Goal: Information Seeking & Learning: Learn about a topic

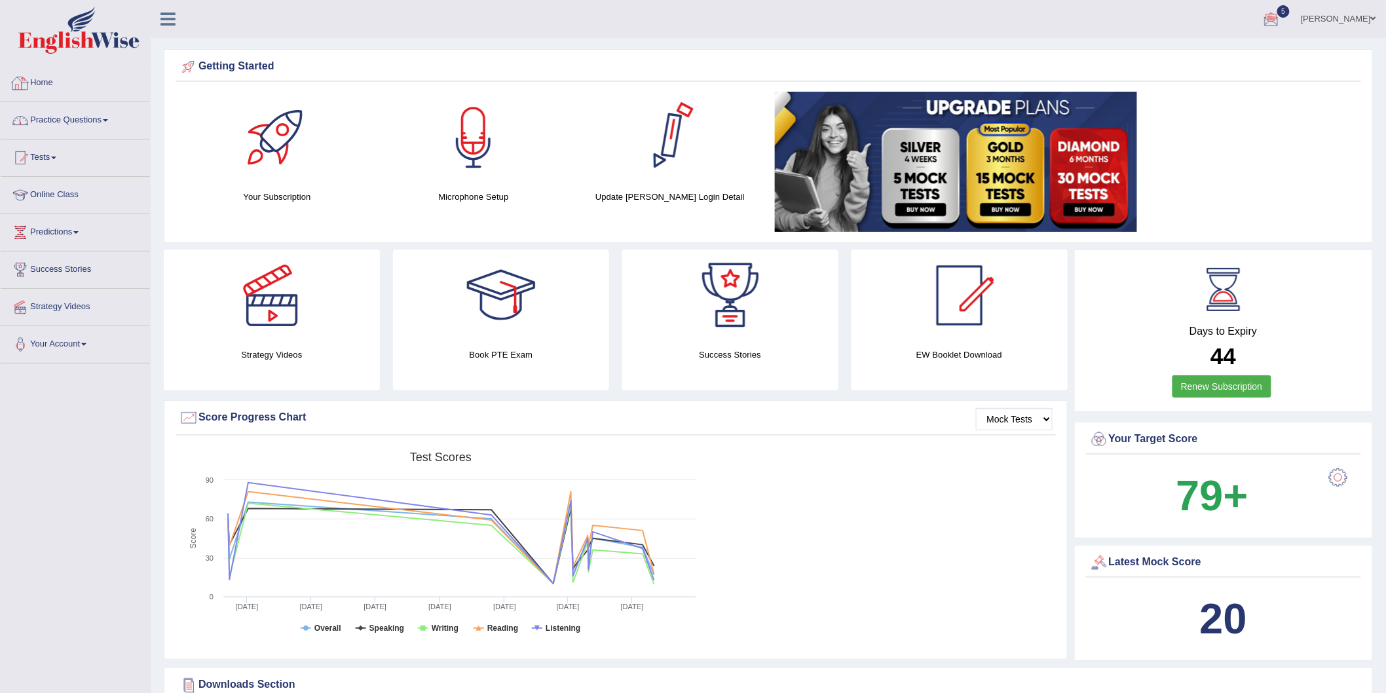
click at [92, 134] on li "Practice Questions Speaking Practice Read Aloud Repeat Sentence Describe Image …" at bounding box center [75, 120] width 149 height 37
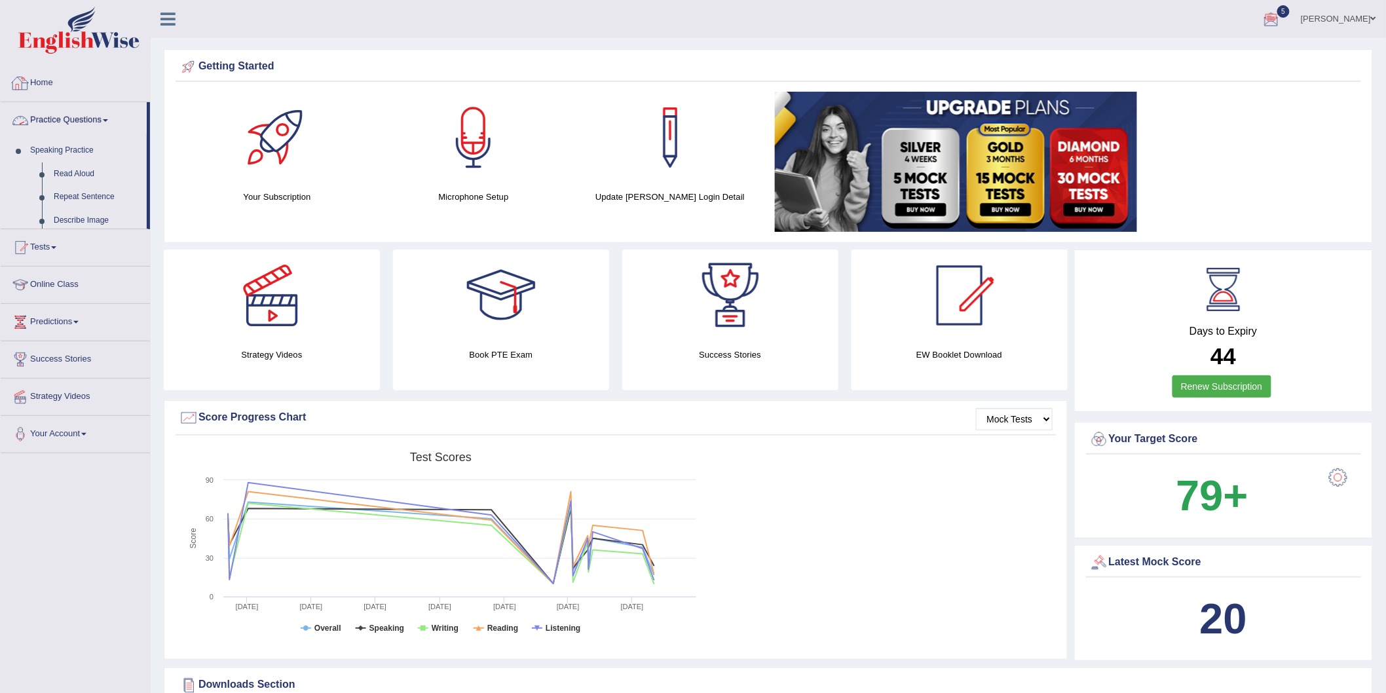
click at [73, 161] on link "Speaking Practice" at bounding box center [85, 151] width 123 height 24
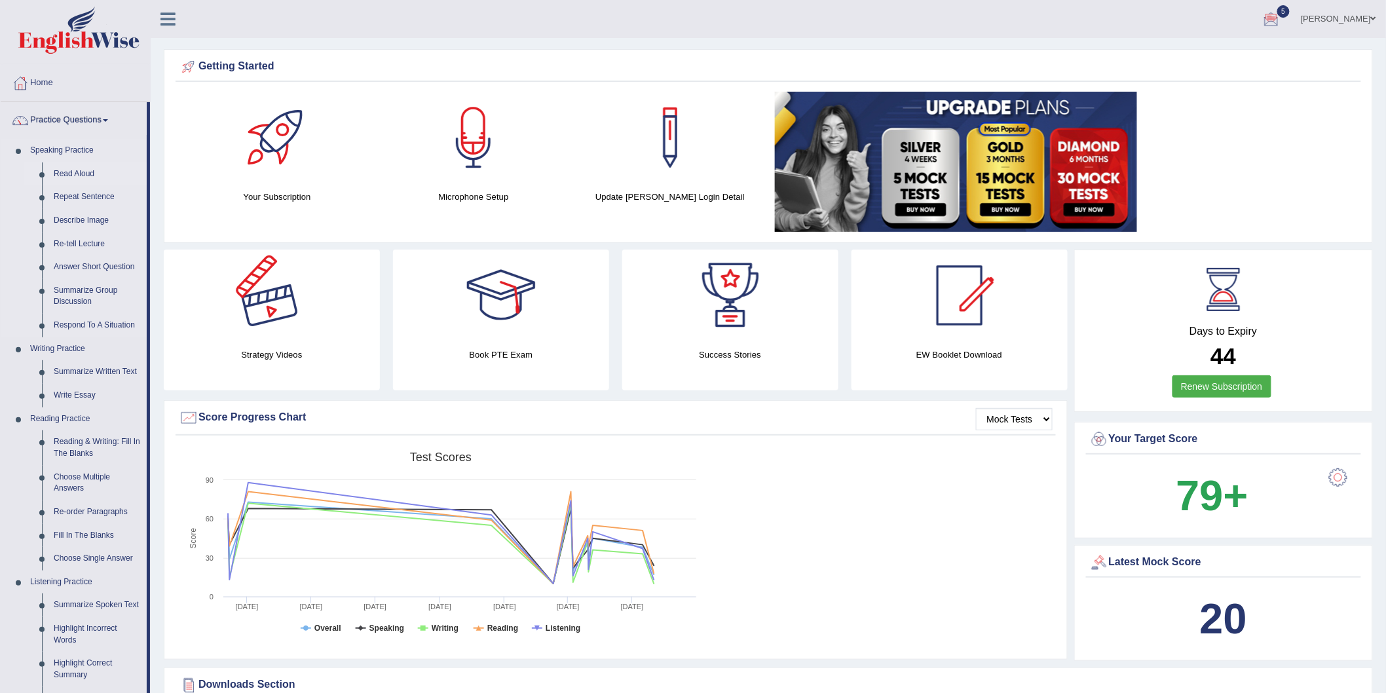
click at [71, 166] on link "Read Aloud" at bounding box center [97, 174] width 99 height 24
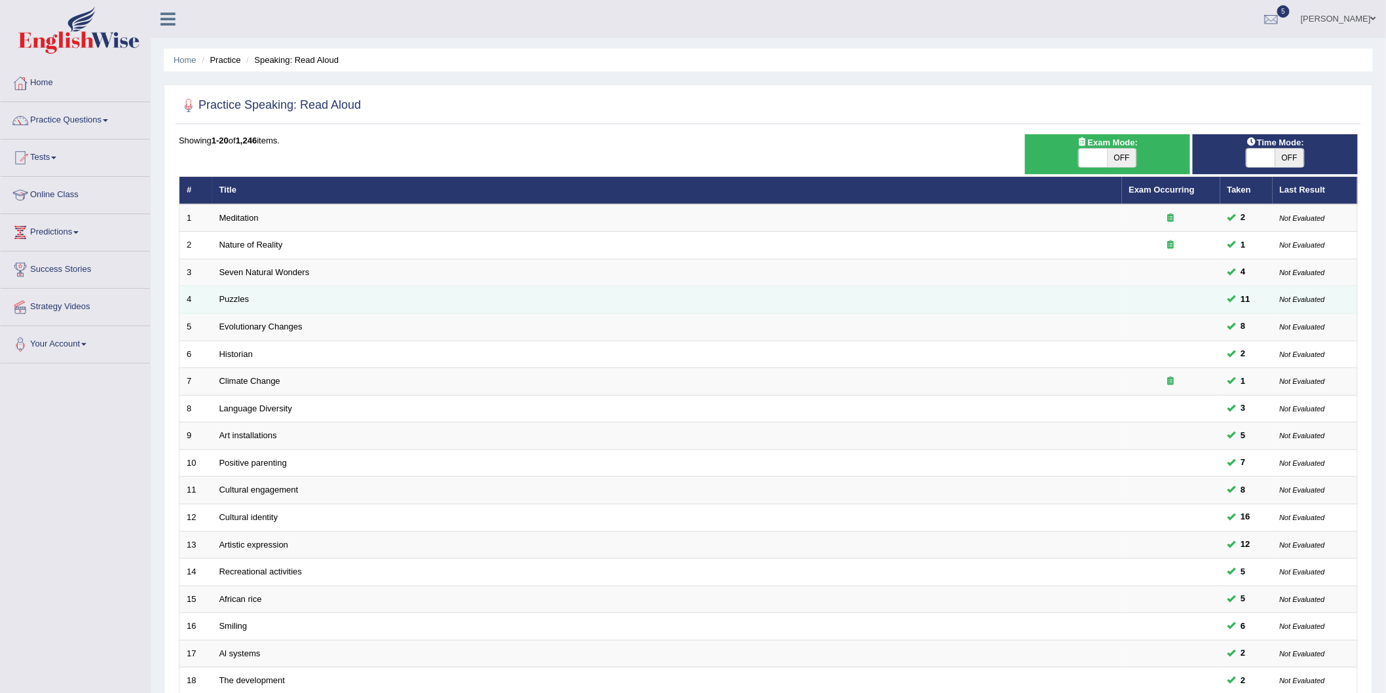
click at [229, 292] on td "Puzzles" at bounding box center [667, 300] width 910 height 28
click at [228, 292] on td "Puzzles" at bounding box center [667, 300] width 910 height 28
click at [227, 297] on link "Puzzles" at bounding box center [234, 299] width 30 height 10
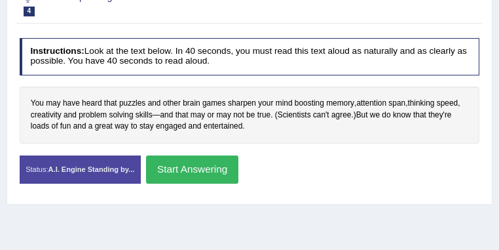
scroll to position [212, 0]
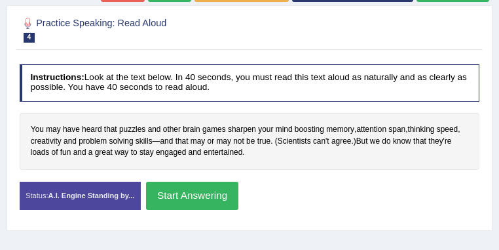
click at [238, 187] on button "Start Answering" at bounding box center [192, 195] width 92 height 28
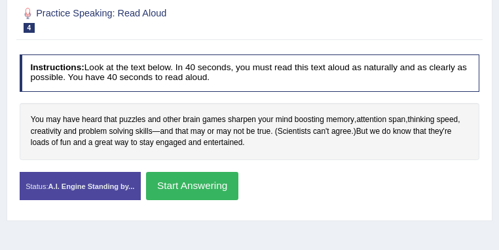
scroll to position [202, 0]
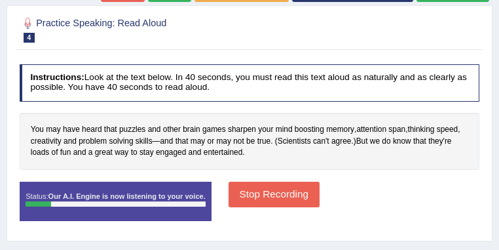
click at [320, 189] on button "Stop Recording" at bounding box center [274, 194] width 91 height 26
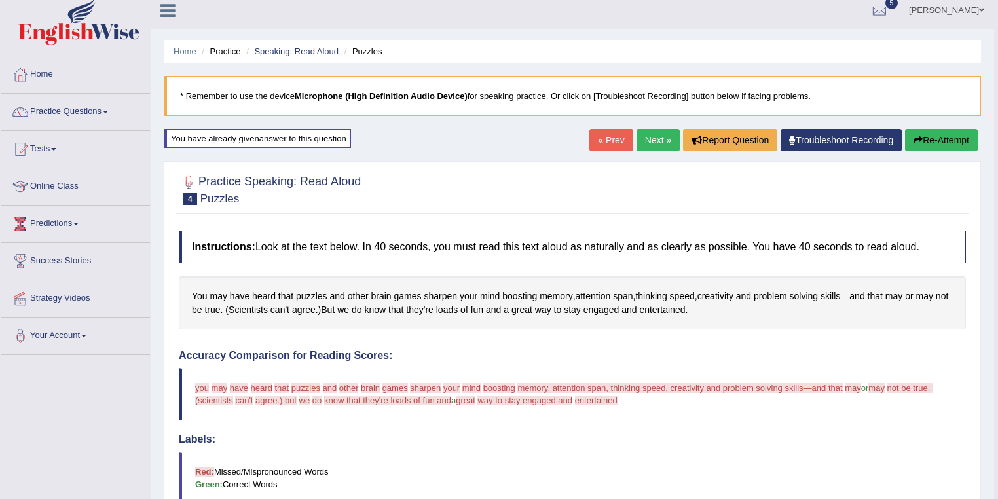
scroll to position [0, 0]
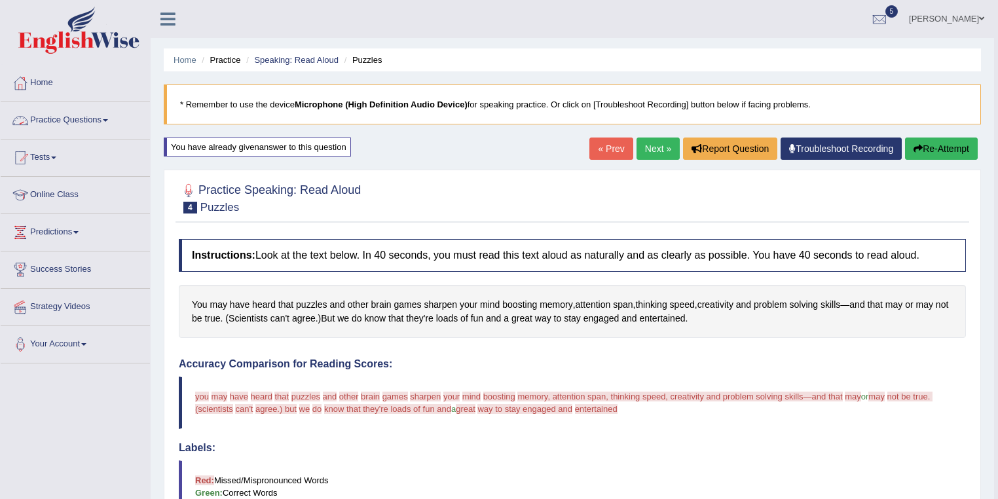
click at [114, 118] on link "Practice Questions" at bounding box center [75, 118] width 149 height 33
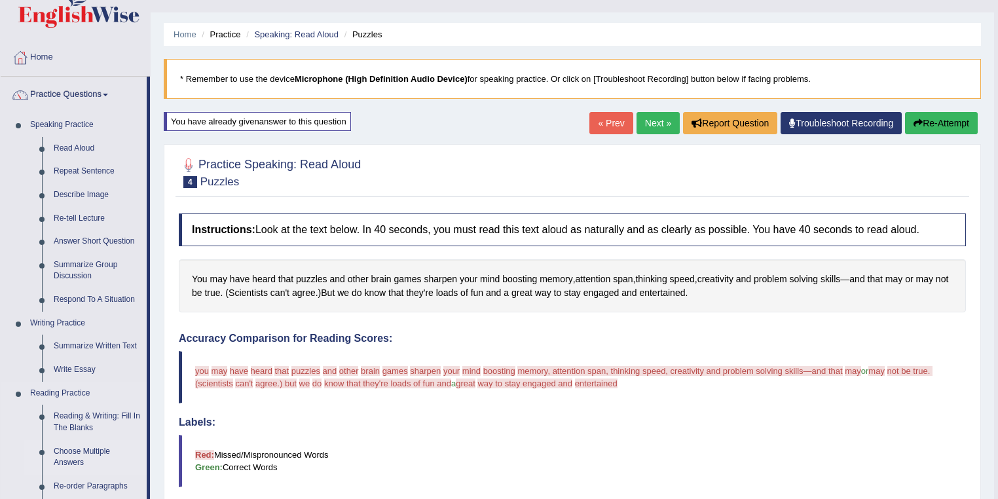
scroll to position [105, 0]
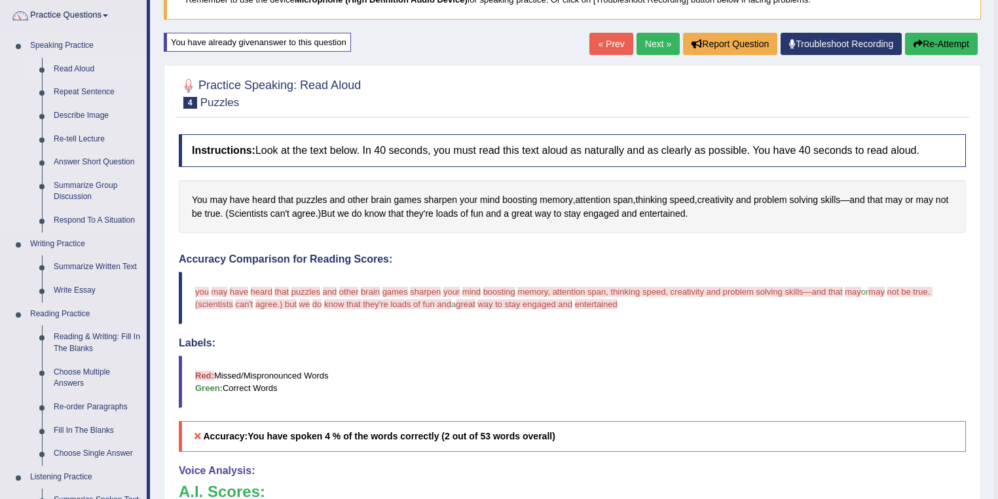
click at [76, 69] on link "Read Aloud" at bounding box center [97, 70] width 99 height 24
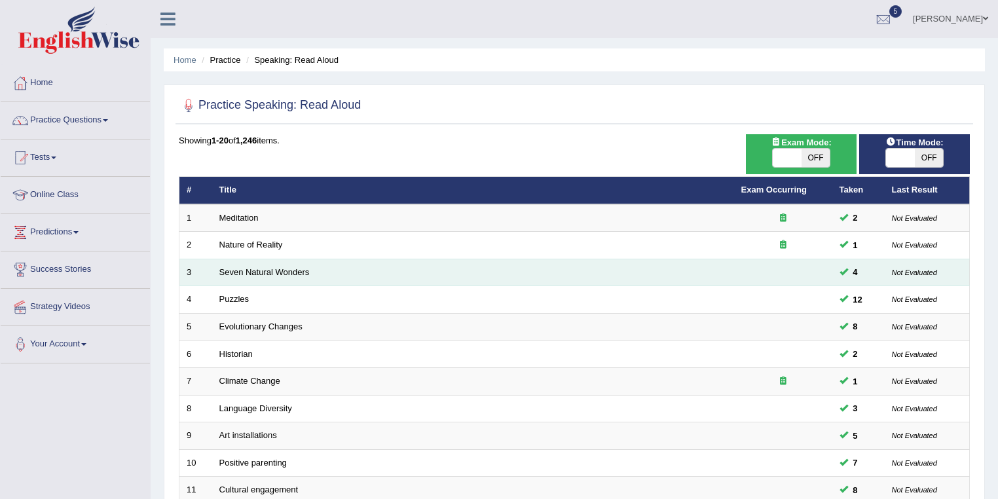
click at [246, 265] on td "Seven Natural Wonders" at bounding box center [473, 273] width 522 height 28
click at [246, 274] on link "Seven Natural Wonders" at bounding box center [264, 272] width 90 height 10
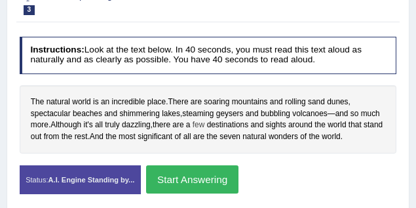
scroll to position [262, 0]
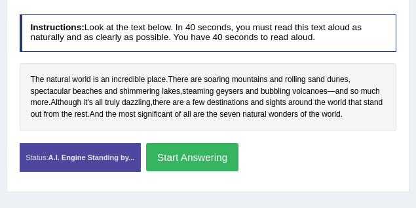
click at [214, 147] on button "Start Answering" at bounding box center [192, 157] width 92 height 28
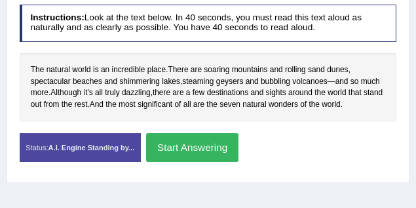
scroll to position [252, 0]
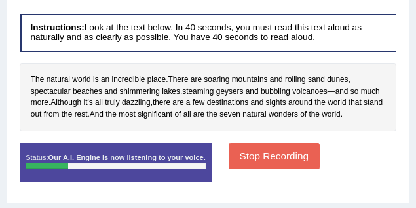
click at [288, 156] on button "Stop Recording" at bounding box center [274, 156] width 91 height 26
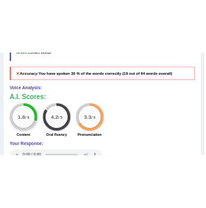
scroll to position [847, 0]
